Goal: Information Seeking & Learning: Learn about a topic

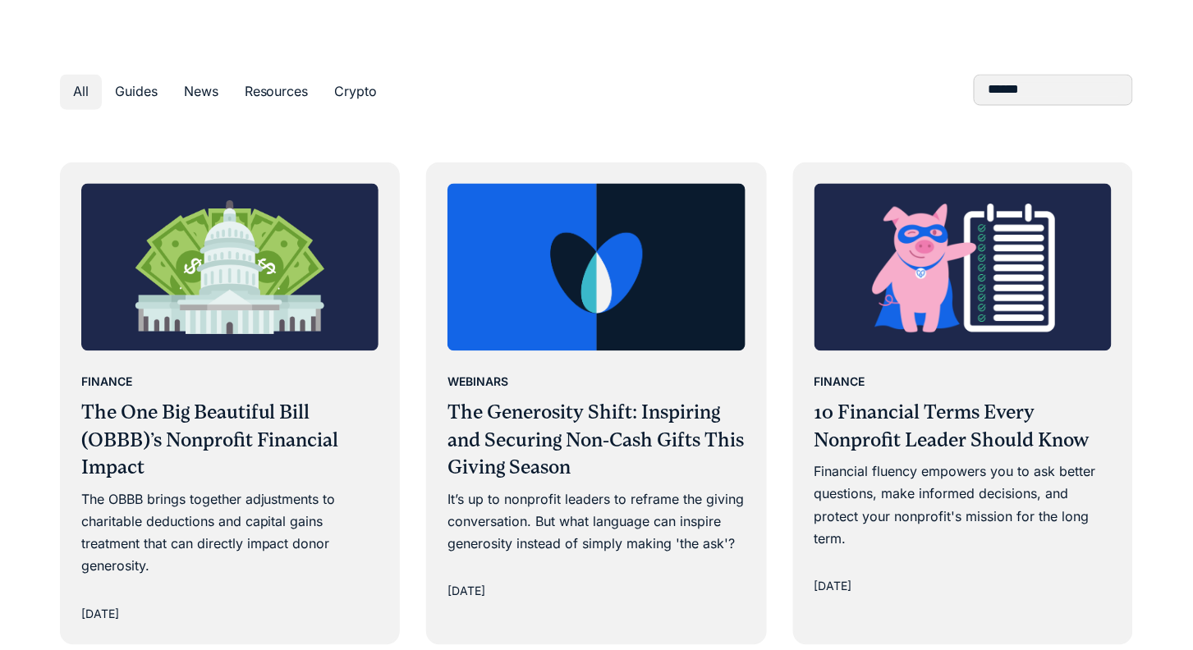
scroll to position [871, 0]
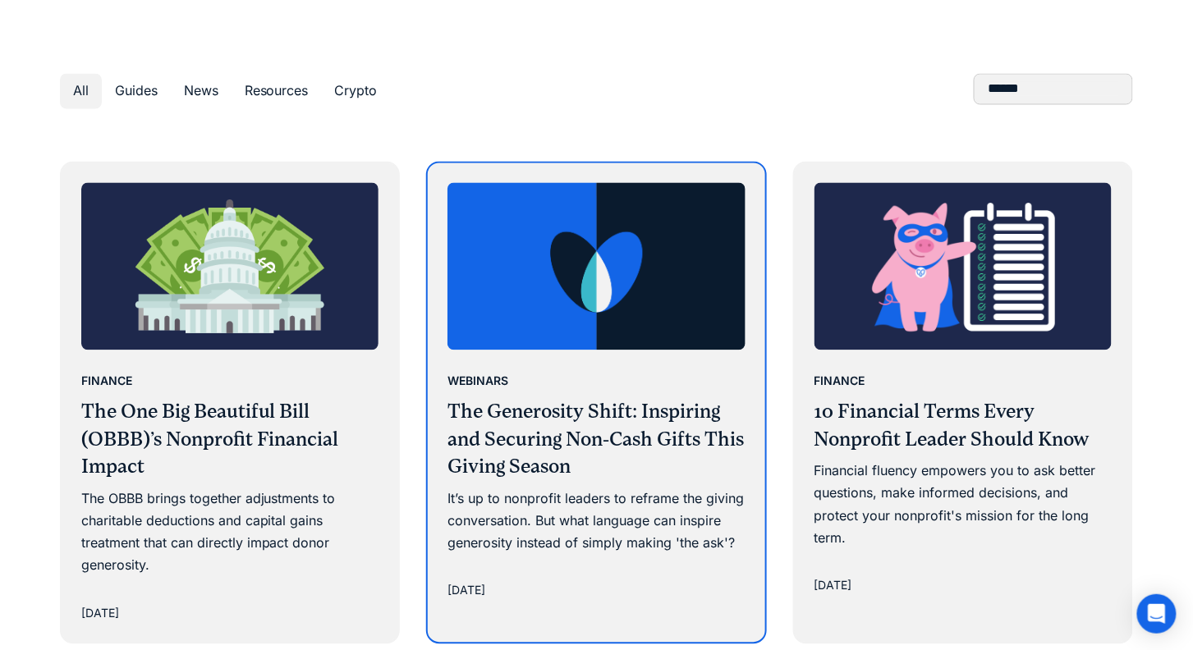
click at [578, 271] on img at bounding box center [596, 266] width 298 height 167
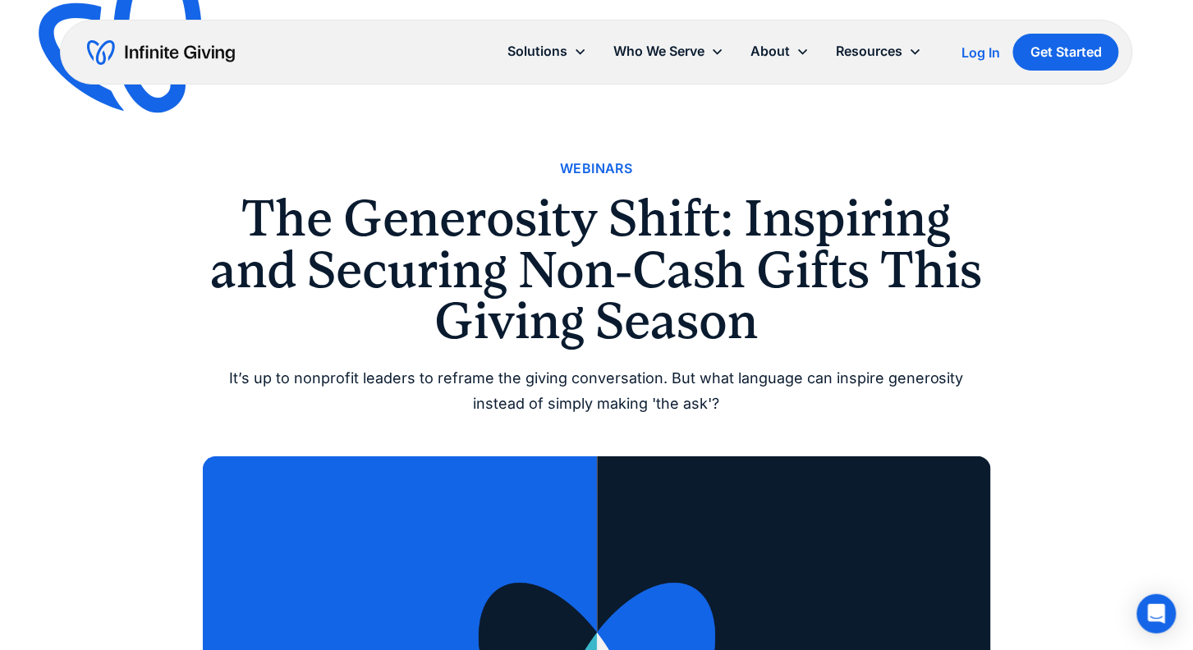
scroll to position [8, 0]
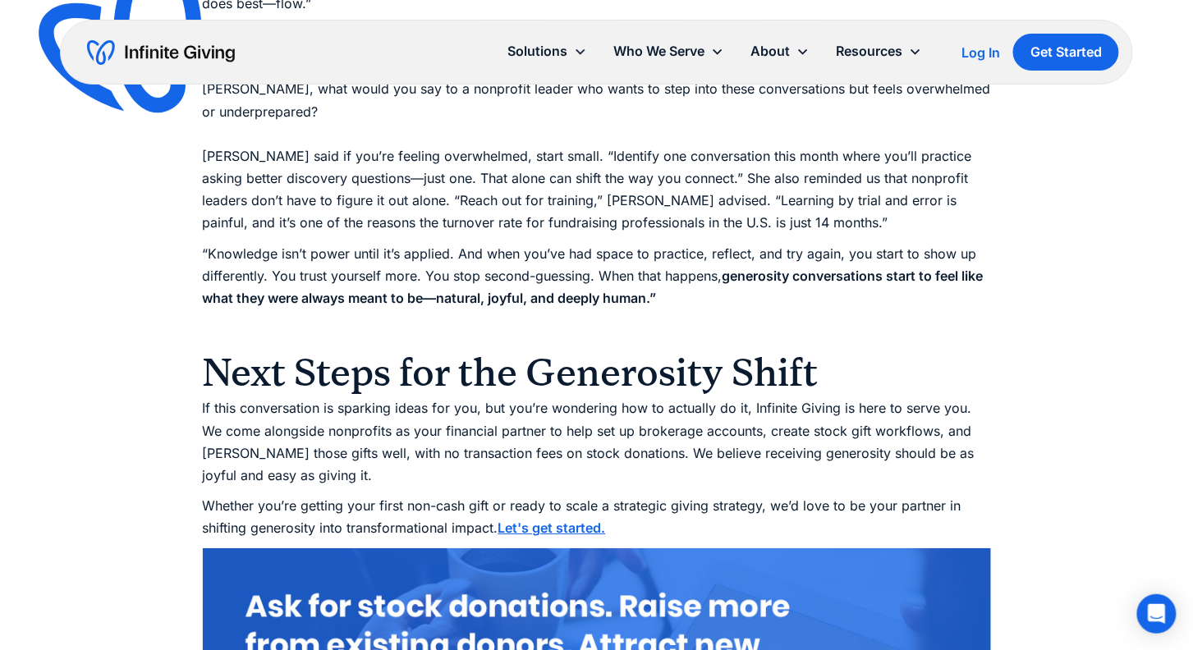
scroll to position [5226, 0]
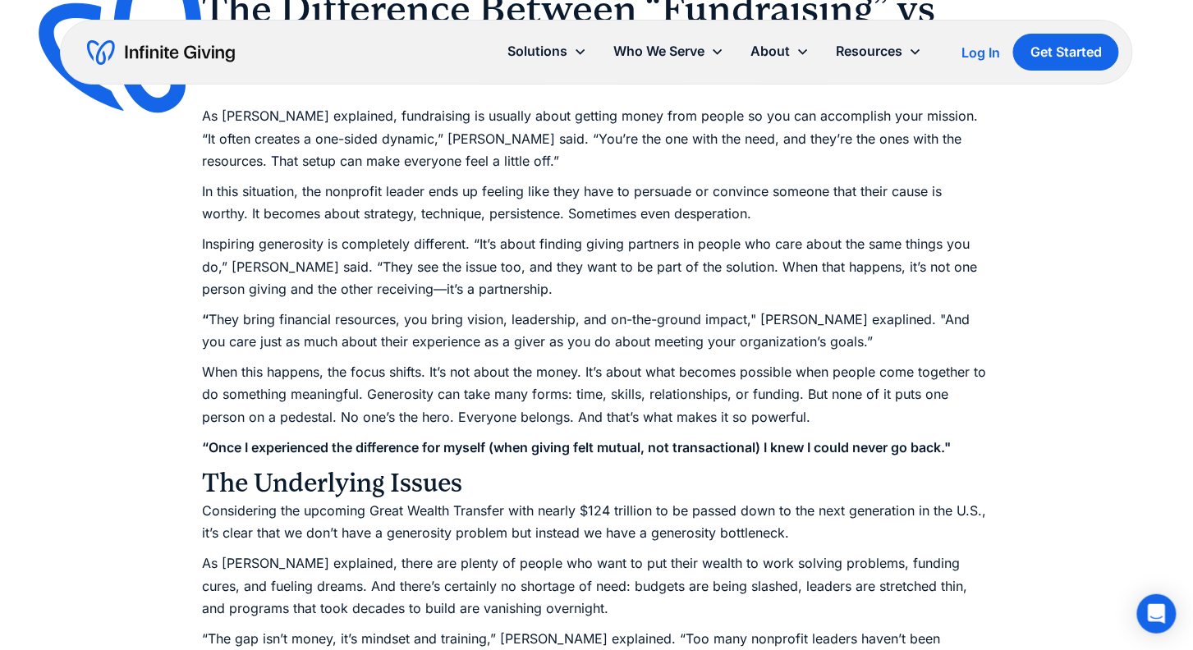
scroll to position [2008, 0]
